Goal: Navigation & Orientation: Find specific page/section

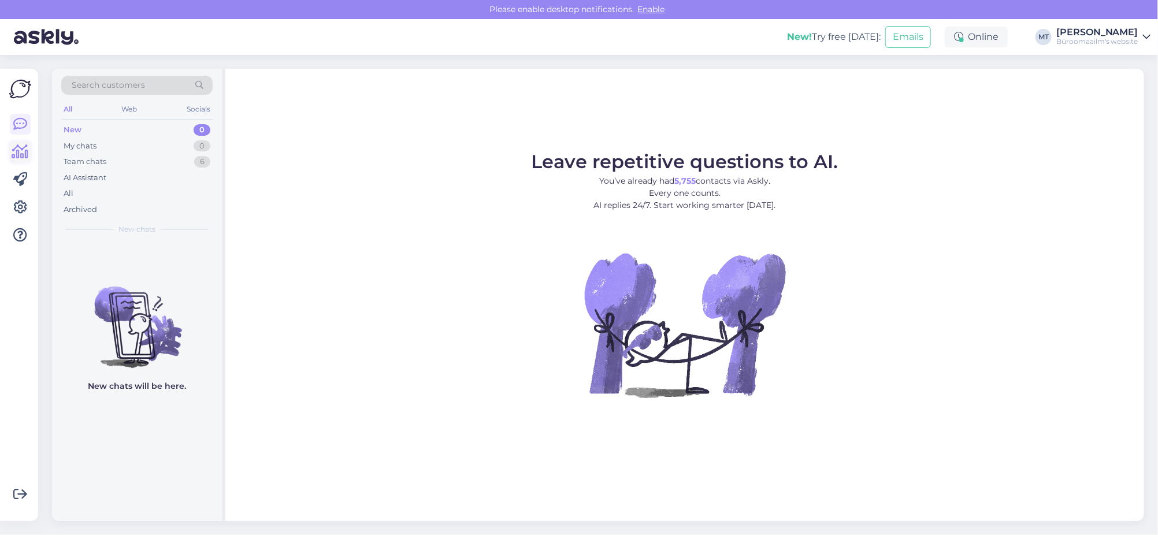
click at [25, 151] on icon at bounding box center [20, 152] width 17 height 14
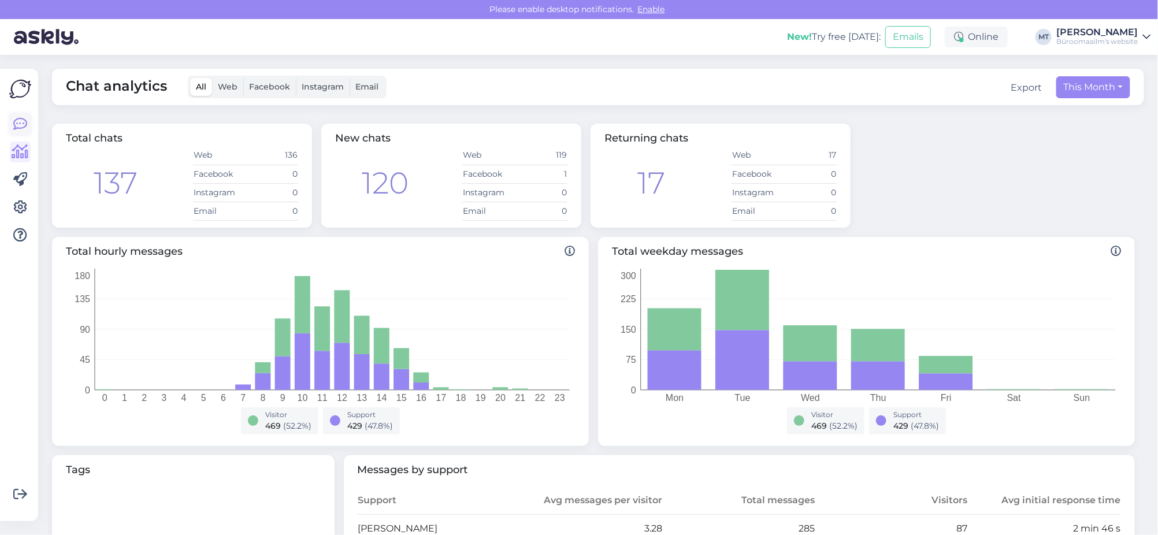
click at [18, 123] on icon at bounding box center [20, 124] width 14 height 14
